Goal: Check status: Check status

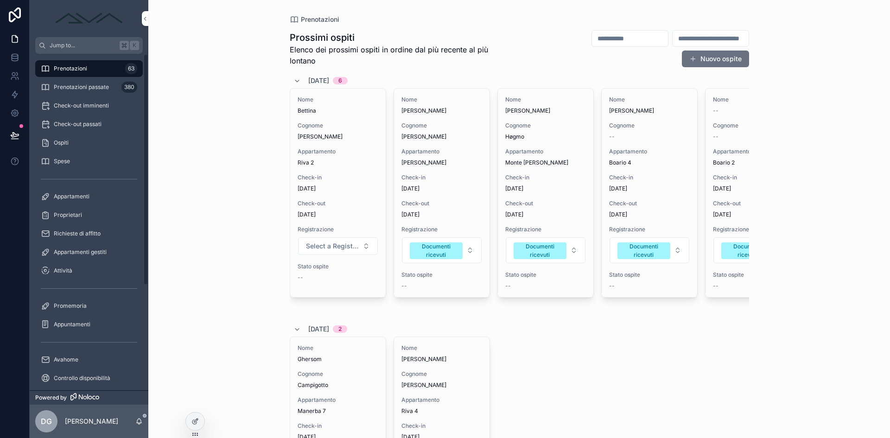
click at [102, 68] on div "Prenotazioni 63" at bounding box center [89, 68] width 96 height 15
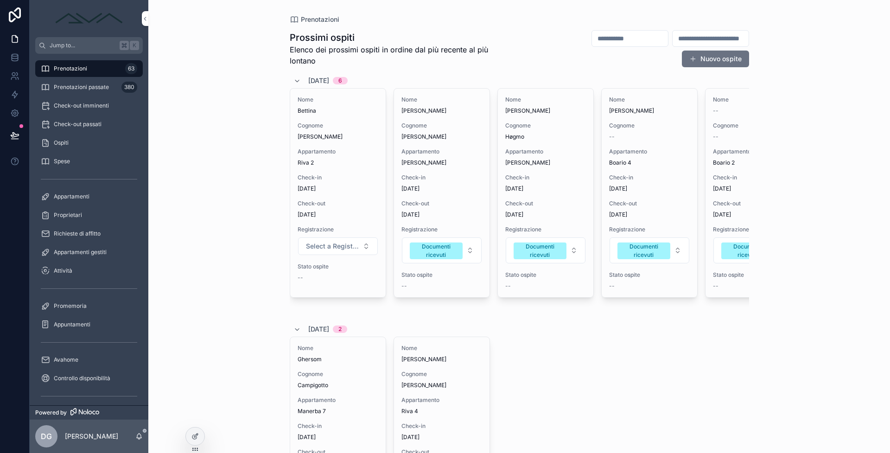
click at [77, 85] on span "Prenotazioni passate" at bounding box center [81, 86] width 55 height 7
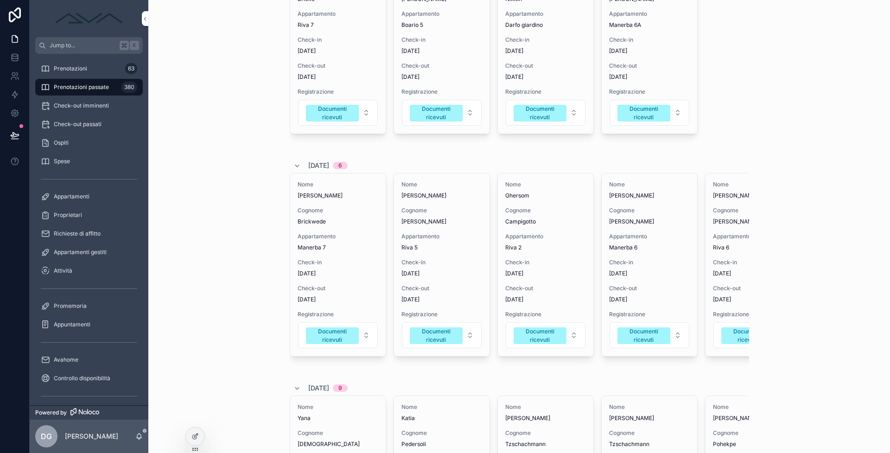
scroll to position [0, 156]
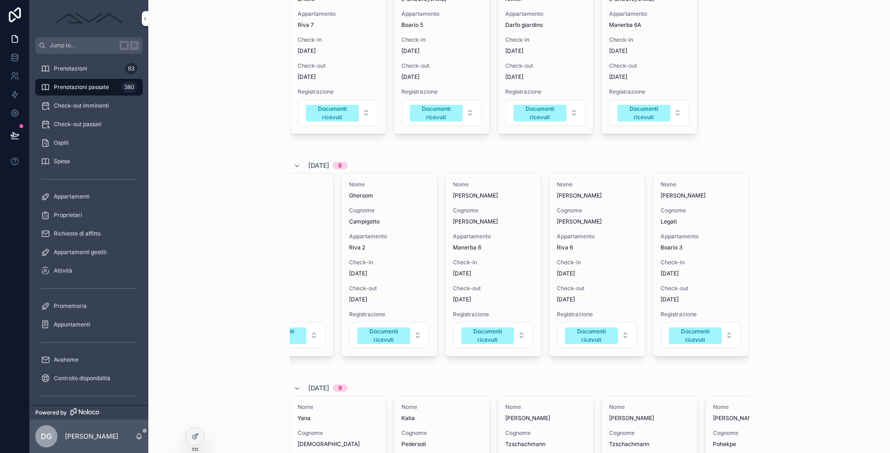
click at [669, 266] on span "Check-in" at bounding box center [701, 262] width 81 height 7
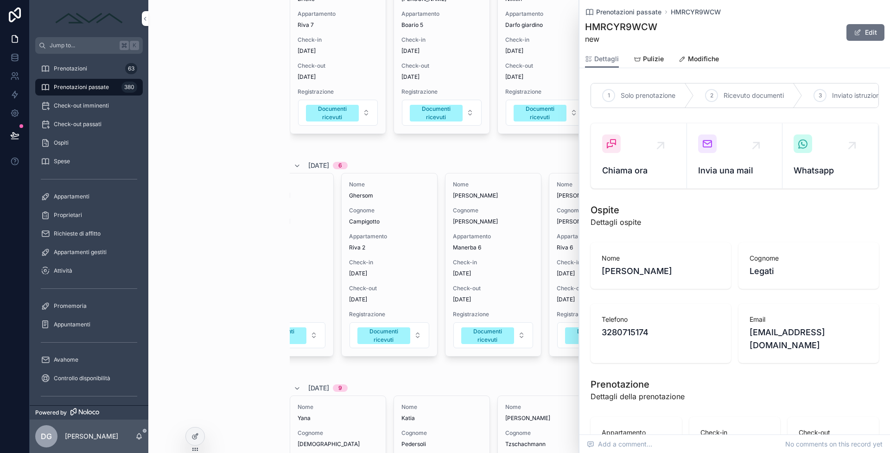
click at [702, 57] on span "Modifiche" at bounding box center [703, 58] width 31 height 9
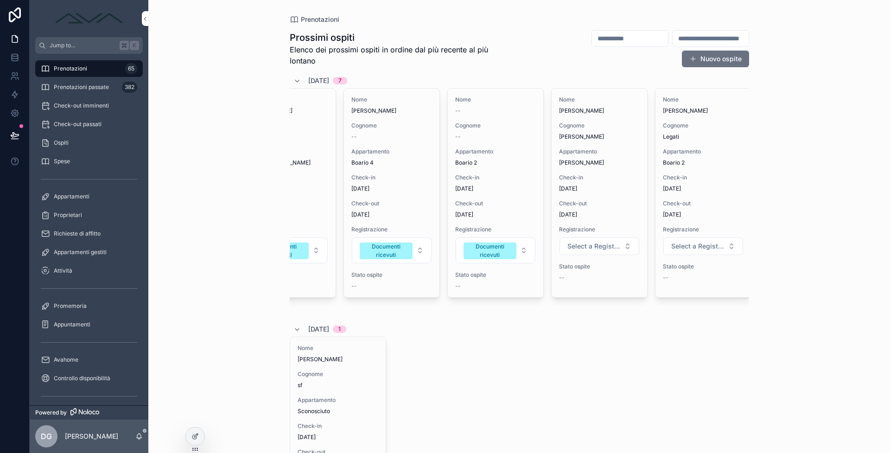
scroll to position [0, 260]
click at [697, 249] on span "Select a Registrazione" at bounding box center [695, 246] width 53 height 9
click at [677, 330] on div "Documenti ricevuti" at bounding box center [697, 325] width 129 height 14
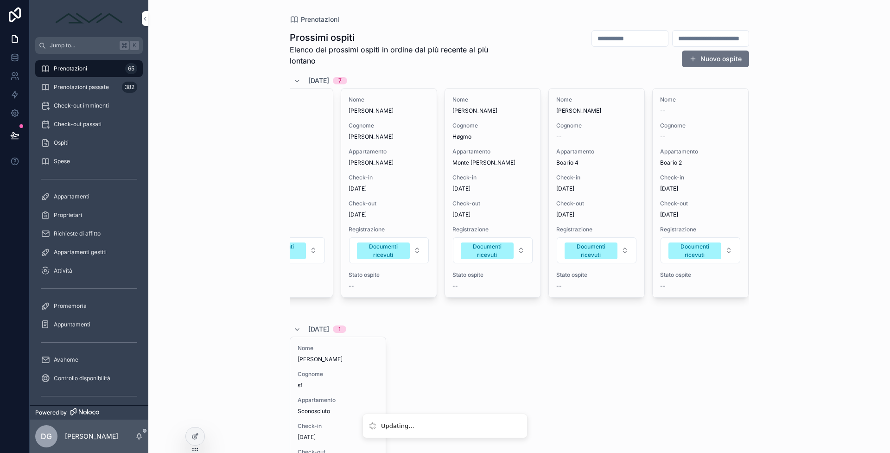
scroll to position [0, 0]
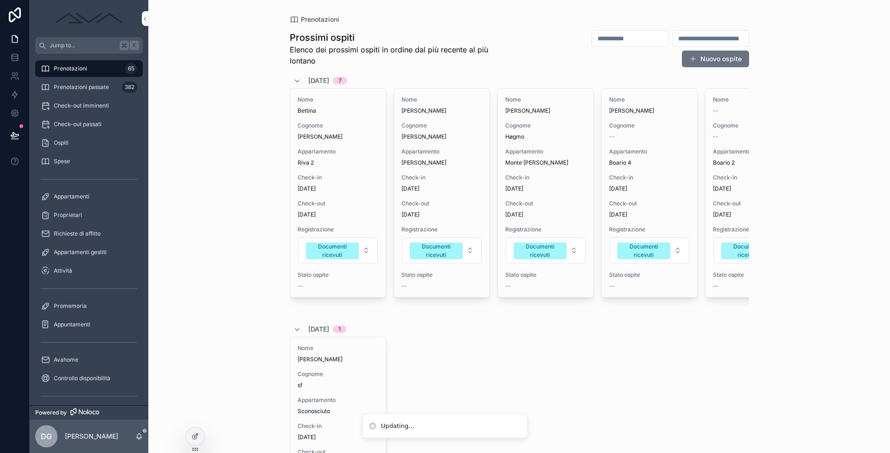
click at [105, 88] on span "Prenotazioni passate" at bounding box center [81, 86] width 55 height 7
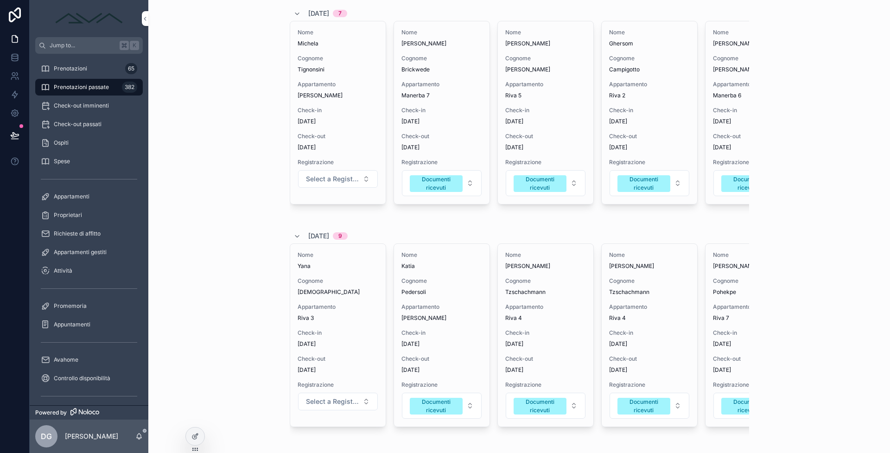
scroll to position [579, 0]
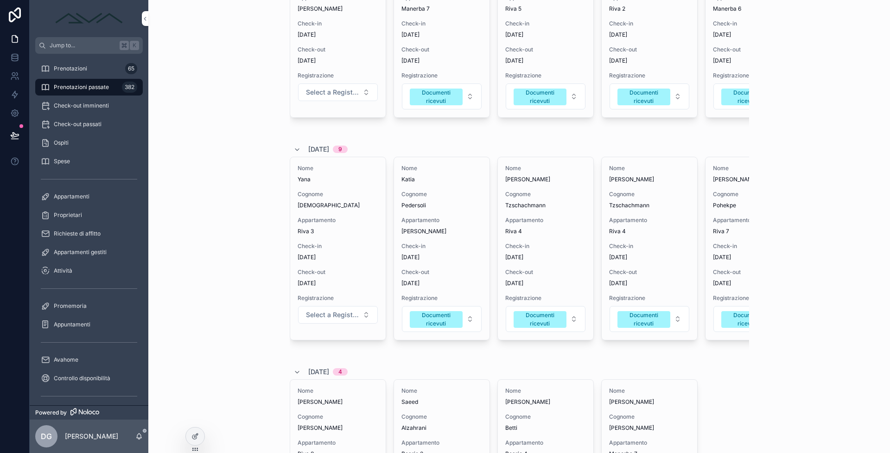
click at [357, 324] on button "Select a Registrazione" at bounding box center [338, 315] width 80 height 18
click at [332, 404] on span "Documenti ricevuti" at bounding box center [304, 407] width 61 height 8
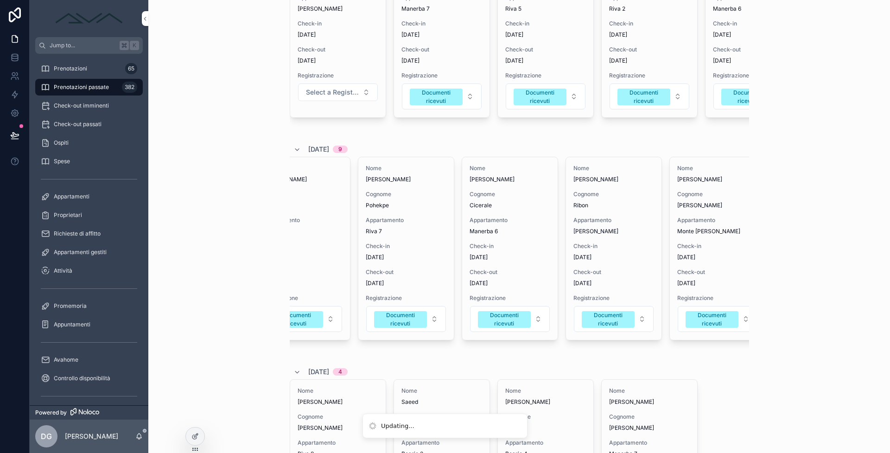
scroll to position [0, 468]
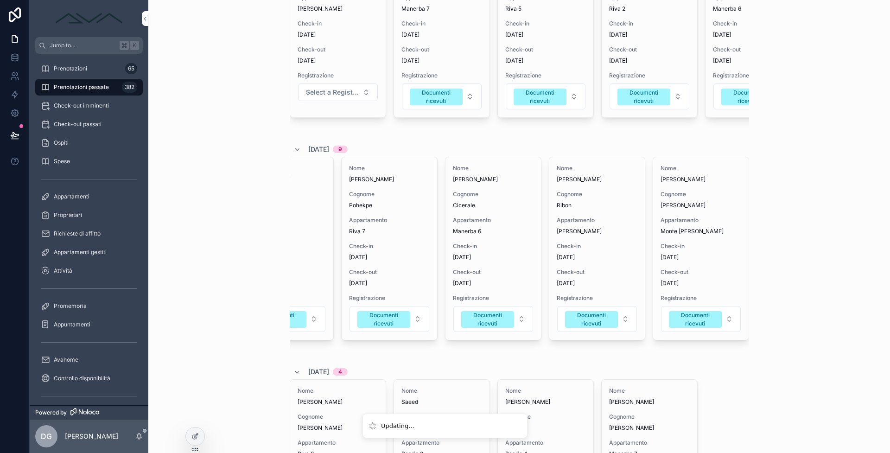
click at [715, 276] on span "Check-out" at bounding box center [701, 271] width 81 height 7
